Goal: Navigation & Orientation: Find specific page/section

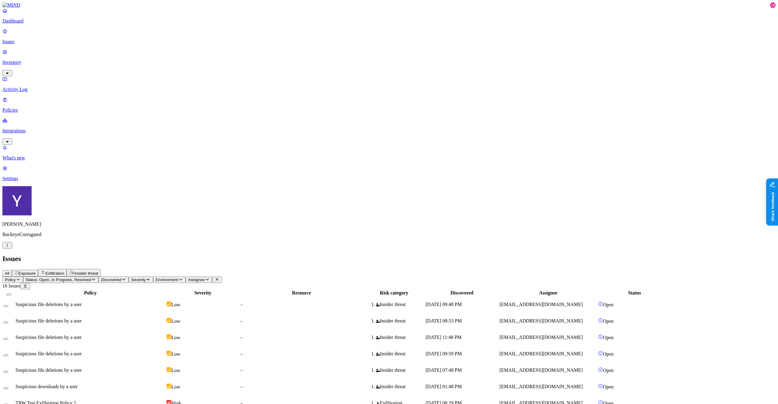
click at [36, 271] on span "Exposure" at bounding box center [27, 273] width 17 height 5
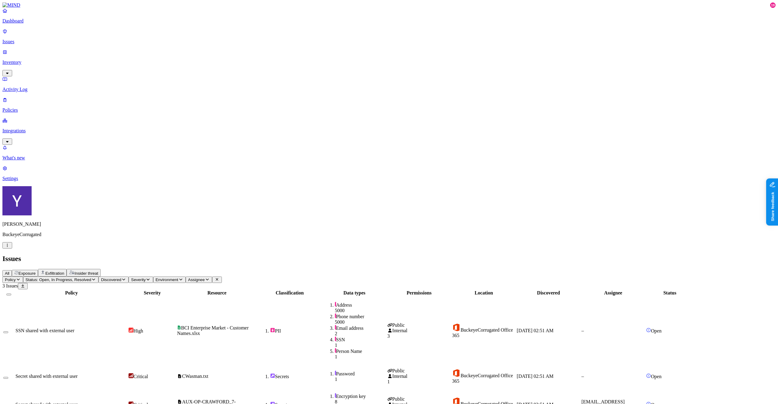
click at [205, 277] on span "Assignee" at bounding box center [196, 279] width 17 height 5
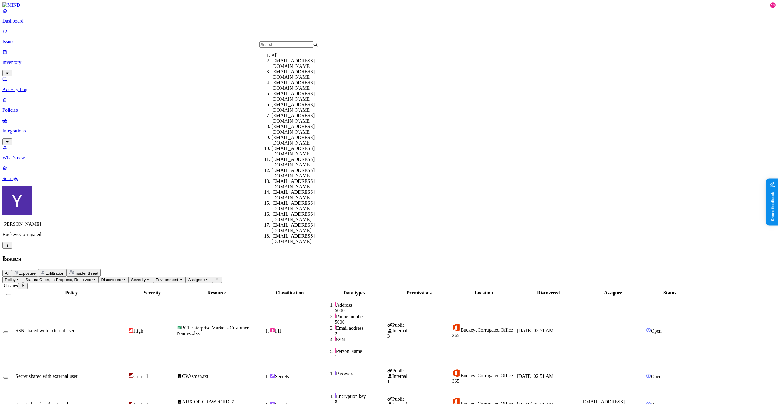
click at [205, 277] on span "Assignee" at bounding box center [196, 279] width 17 height 5
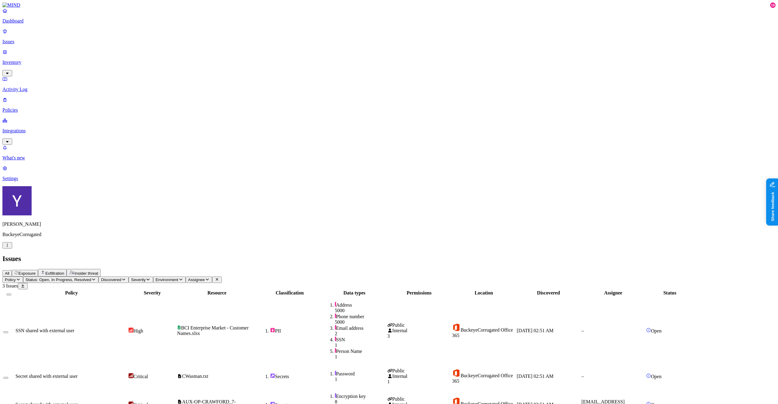
click at [178, 277] on span "Environment" at bounding box center [167, 279] width 23 height 5
click at [146, 277] on span "Severity" at bounding box center [138, 279] width 15 height 5
click at [126, 277] on icon "button" at bounding box center [123, 279] width 5 height 4
click at [128, 290] on th "Policy" at bounding box center [71, 293] width 112 height 6
click at [79, 276] on div "Policy Status: Open, In Progress, Resolved Discovered Severity Environment Assi…" at bounding box center [388, 348] width 773 height 145
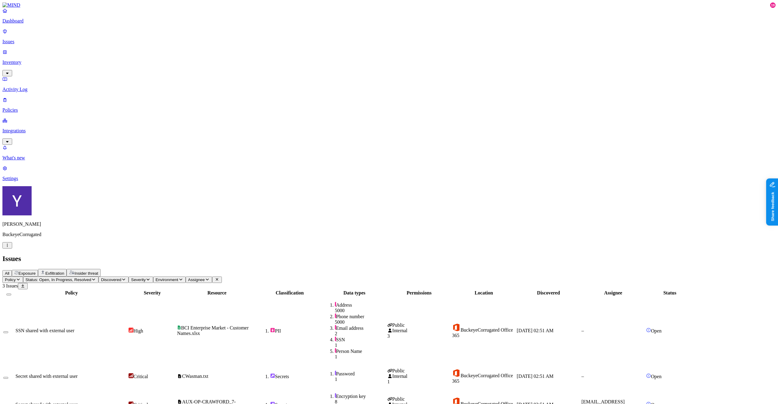
click at [16, 277] on span "Policy" at bounding box center [10, 279] width 11 height 5
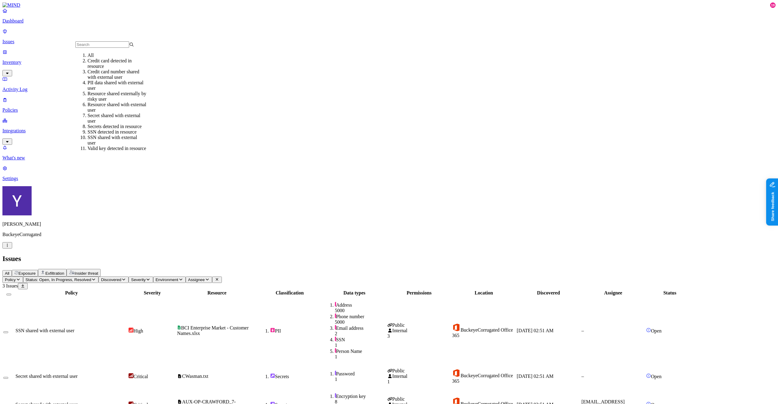
click at [64, 271] on span "Exfiltration" at bounding box center [54, 273] width 19 height 5
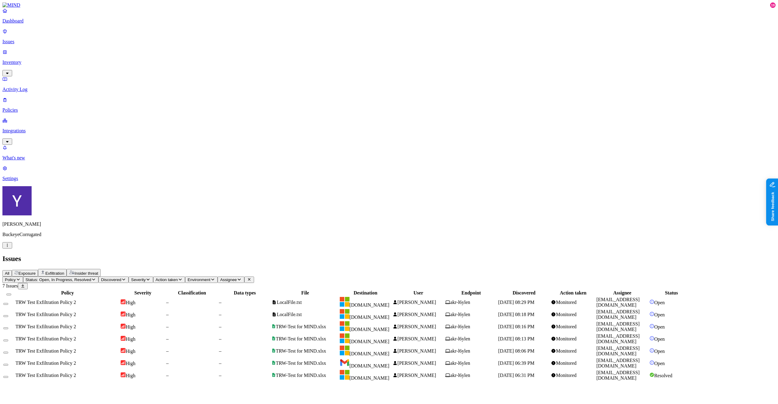
click at [88, 269] on div "All Exposure Exfiltration Insider threat" at bounding box center [388, 273] width 773 height 8
click at [36, 271] on span "Exposure" at bounding box center [27, 273] width 17 height 5
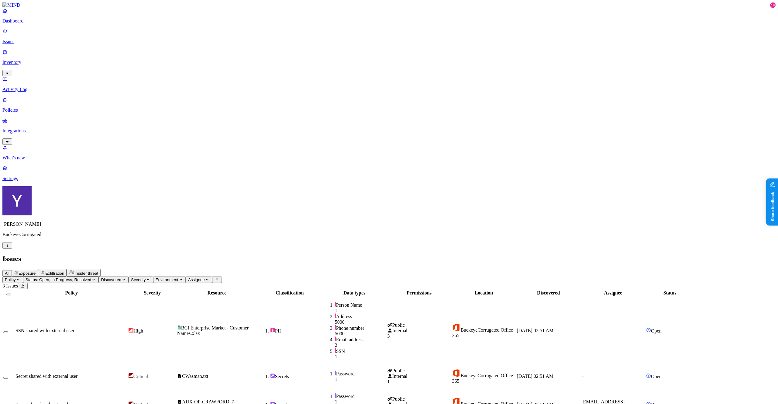
click at [46, 60] on p "Inventory" at bounding box center [388, 62] width 773 height 5
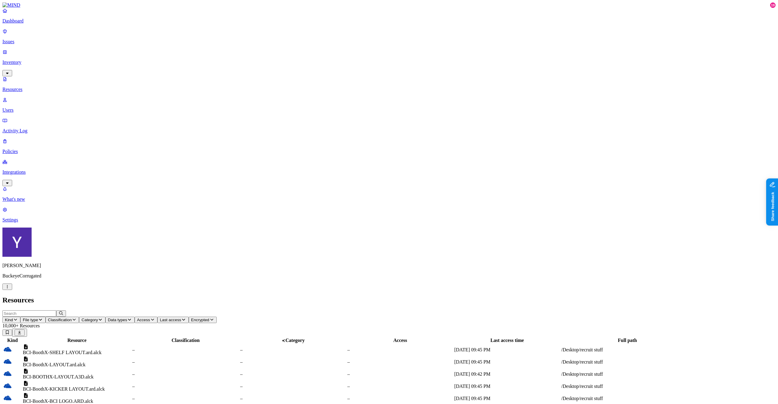
click at [150, 317] on span "Access" at bounding box center [143, 319] width 13 height 5
click at [383, 296] on h2 "Resources" at bounding box center [388, 300] width 773 height 8
click at [27, 39] on p "Issues" at bounding box center [388, 41] width 773 height 5
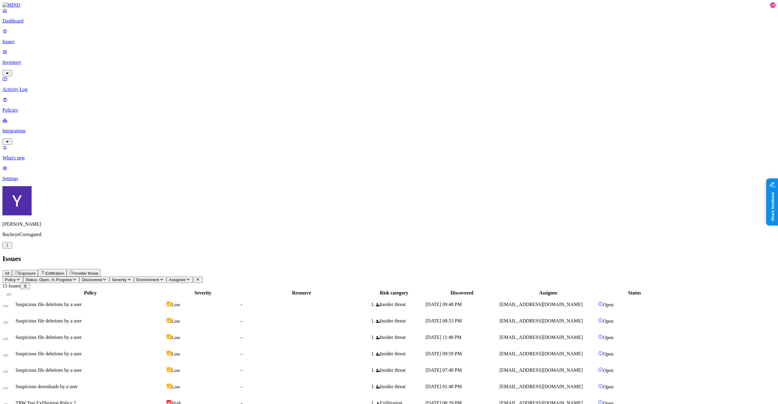
click at [72, 277] on span "Status: Open, In Progress" at bounding box center [49, 279] width 46 height 5
click at [251, 254] on h2 "Issues" at bounding box center [388, 258] width 773 height 8
